Goal: Information Seeking & Learning: Learn about a topic

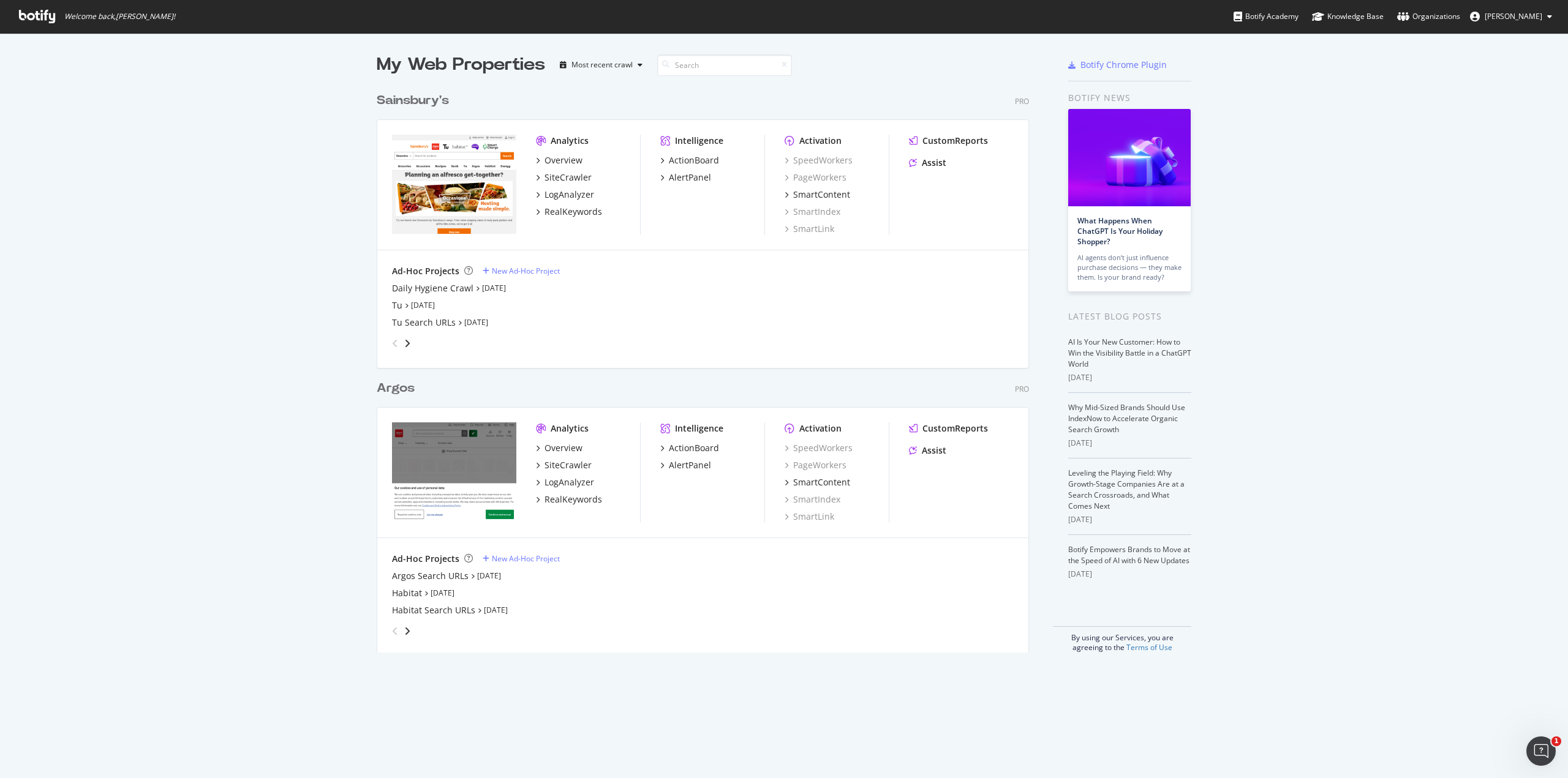
scroll to position [769, 1549]
click at [574, 462] on div "SiteCrawler" at bounding box center [567, 466] width 47 height 12
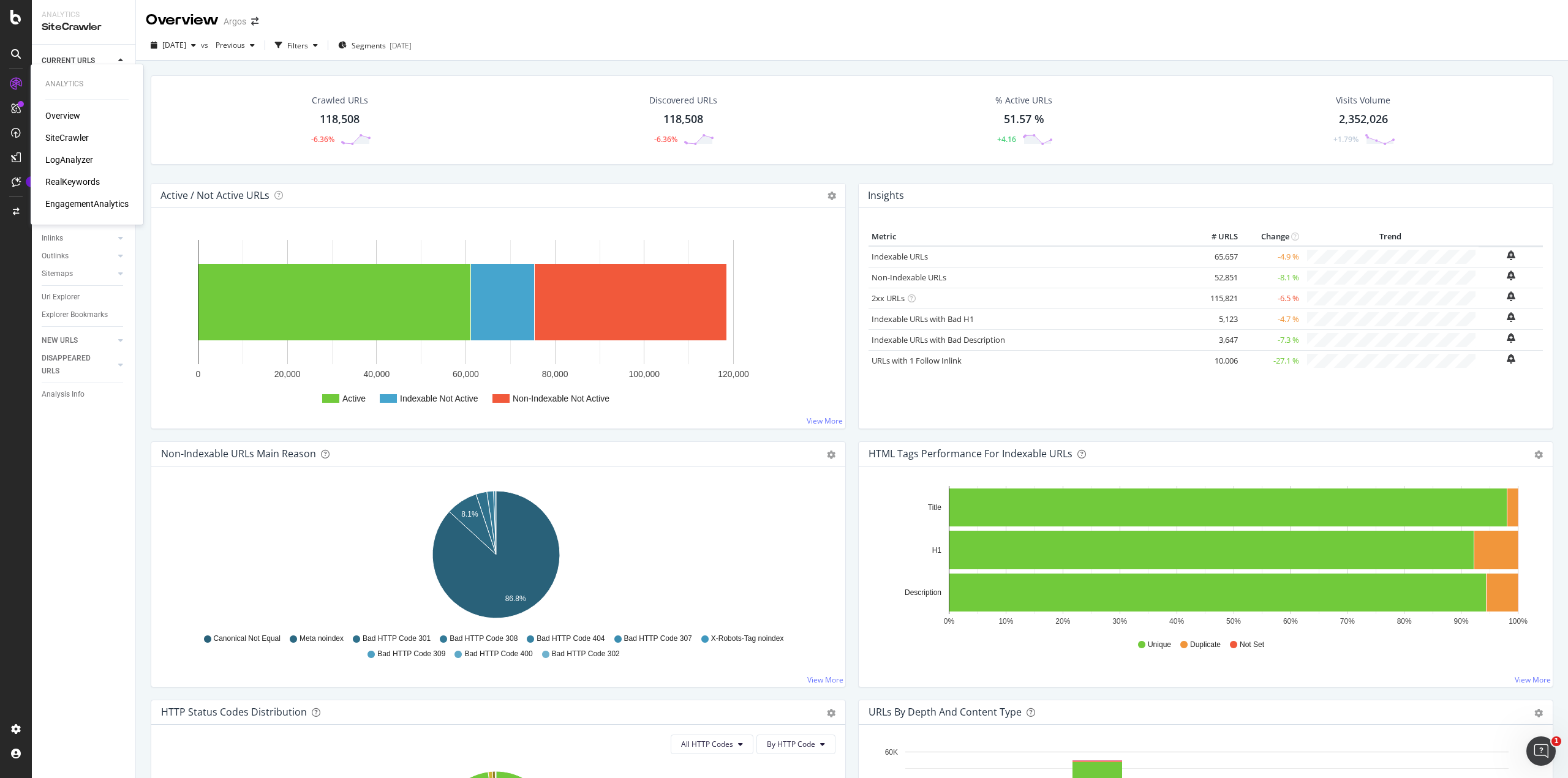
click at [105, 206] on div "EngagementAnalytics" at bounding box center [86, 204] width 83 height 12
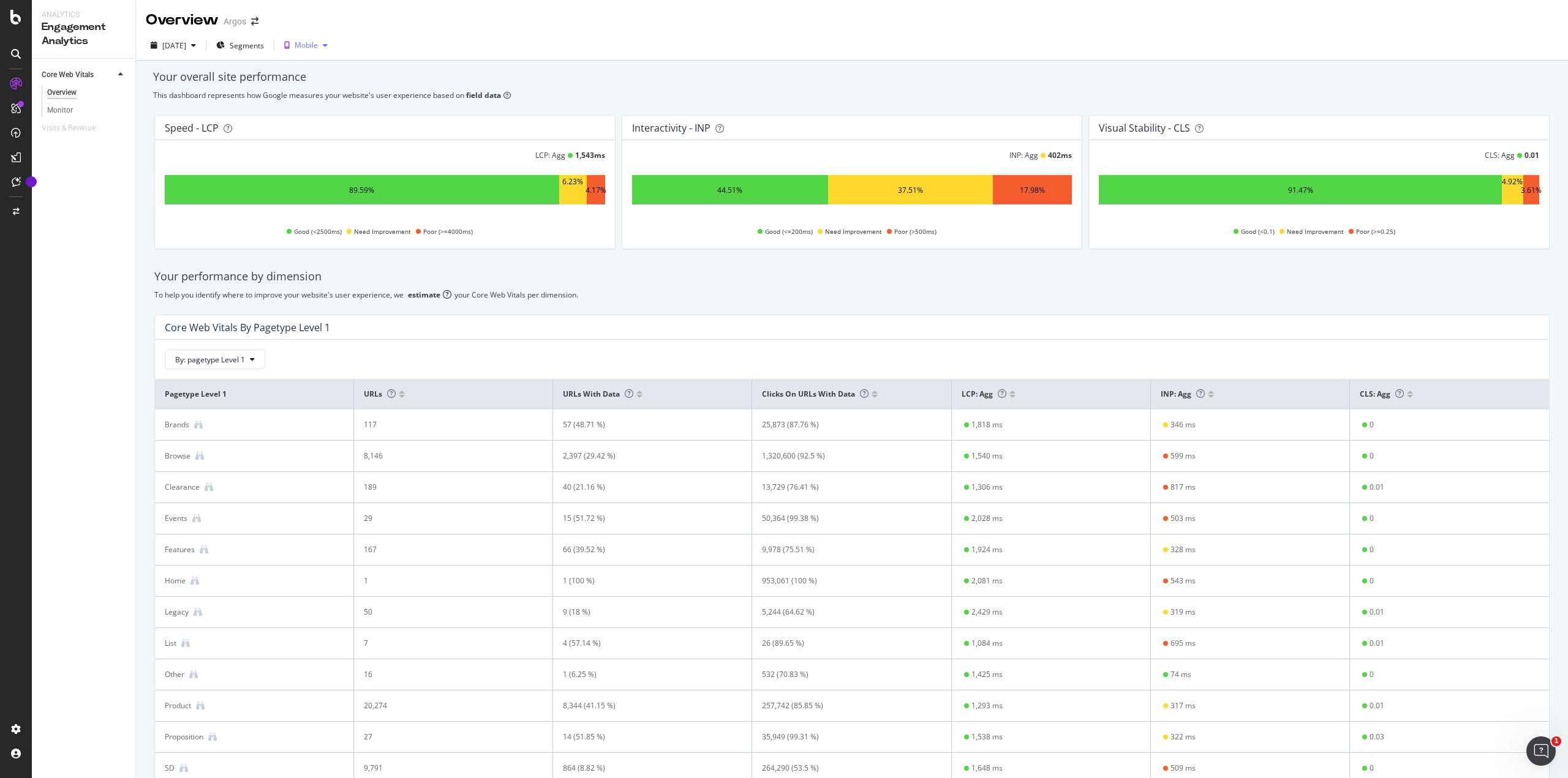
click at [333, 45] on div "button" at bounding box center [325, 45] width 15 height 7
click at [357, 81] on div "Desktop" at bounding box center [349, 86] width 28 height 11
click at [341, 43] on div "button" at bounding box center [333, 45] width 15 height 7
click at [354, 63] on div "Mobile" at bounding box center [347, 66] width 23 height 11
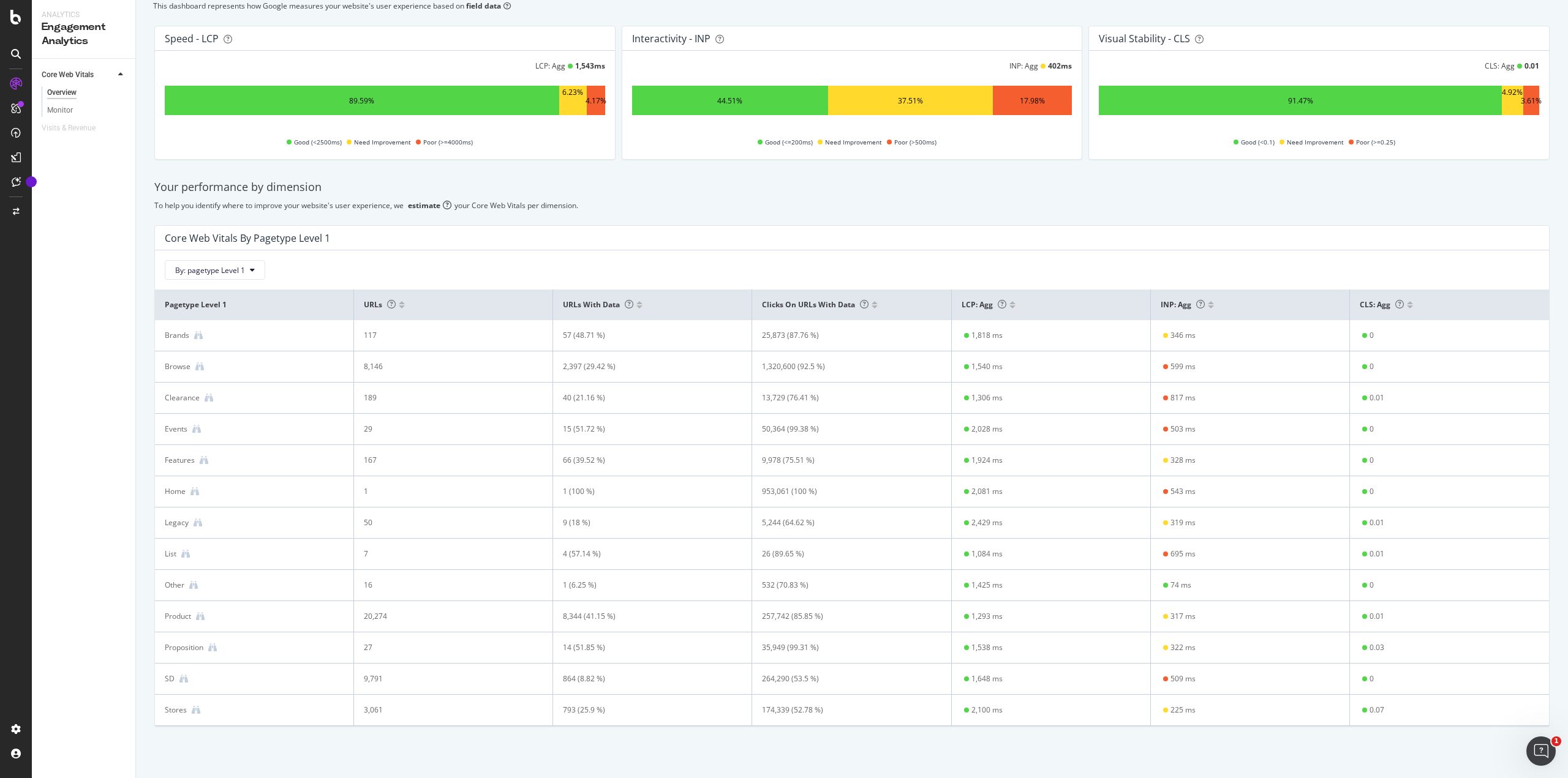
scroll to position [91, 0]
